Goal: Find specific page/section: Find specific page/section

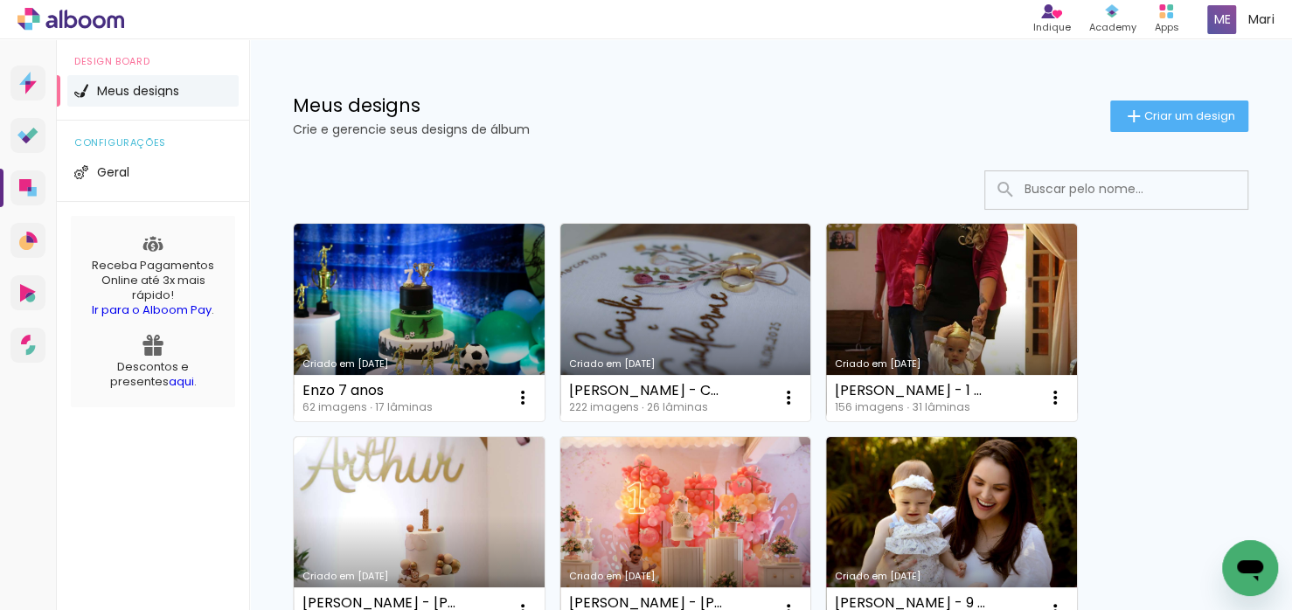
click at [1092, 191] on input at bounding box center [1140, 189] width 249 height 36
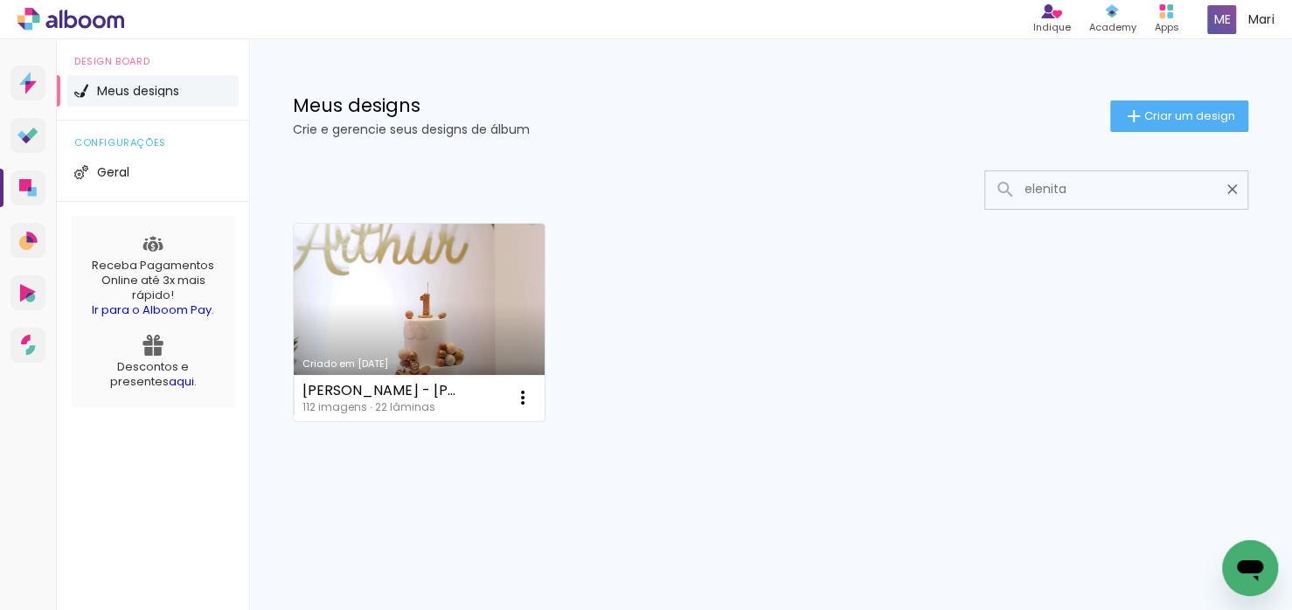
type input "elenita"
type paper-input "elenita"
click at [461, 319] on link "Criado em [DATE]" at bounding box center [419, 323] width 251 height 198
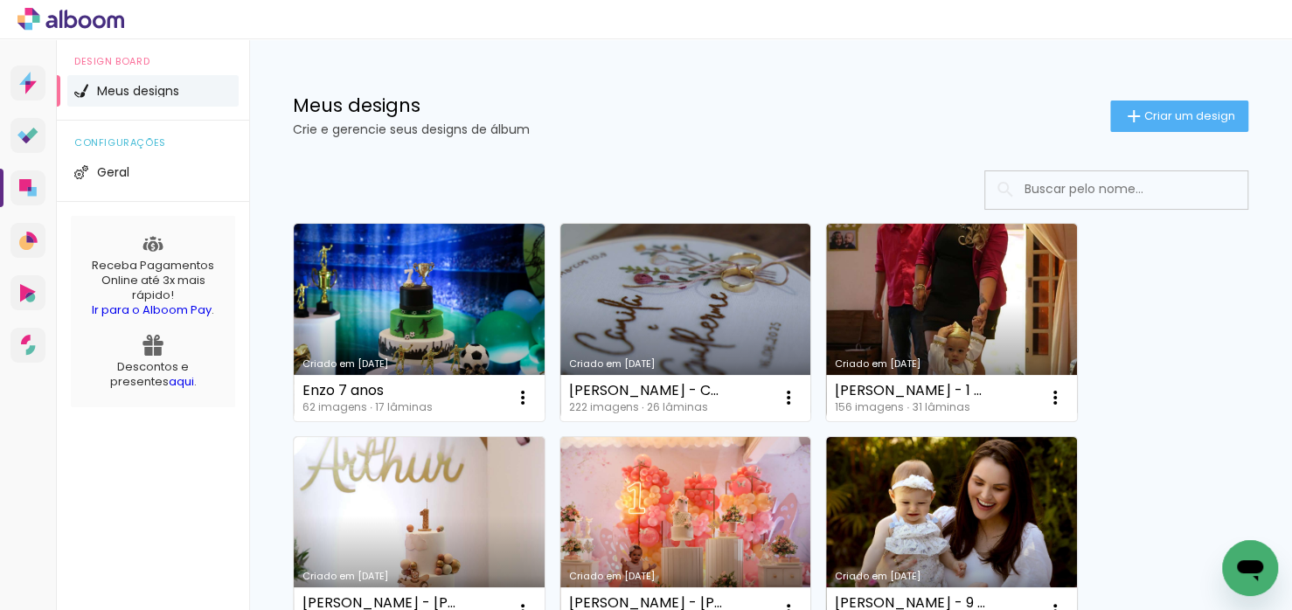
click at [1133, 198] on input at bounding box center [1140, 189] width 249 height 36
click at [1147, 195] on input at bounding box center [1140, 189] width 249 height 36
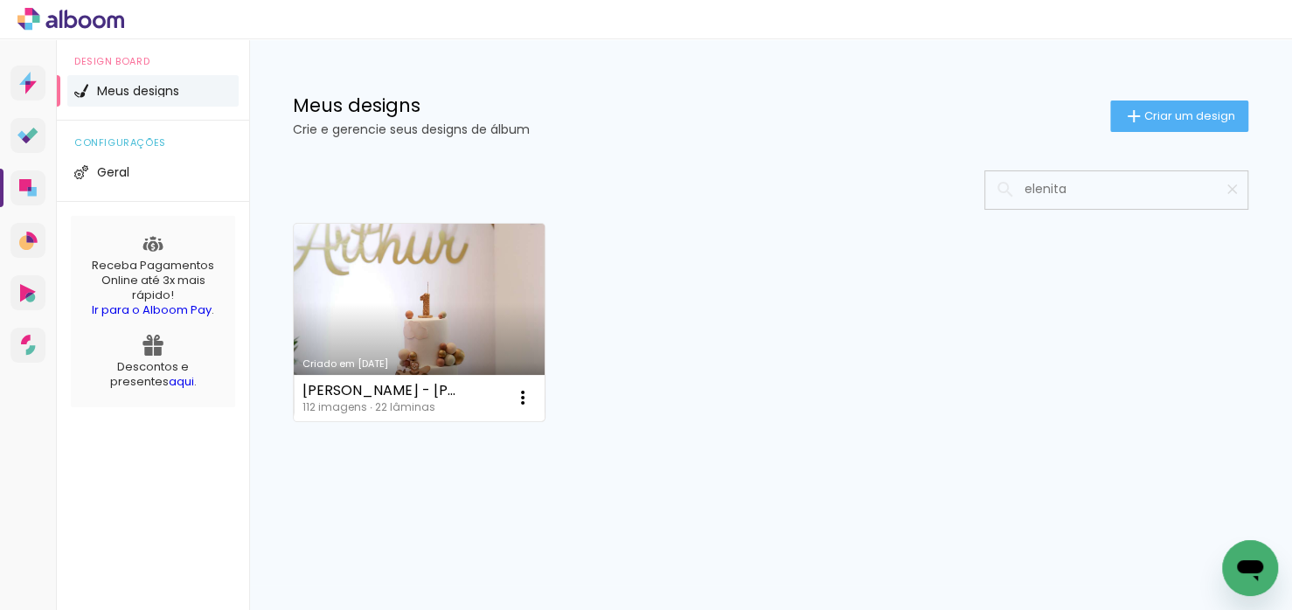
type input "elenita"
type paper-input "elenita"
click at [472, 287] on link "Criado em [DATE]" at bounding box center [419, 323] width 251 height 198
